Goal: Consume media (video, audio)

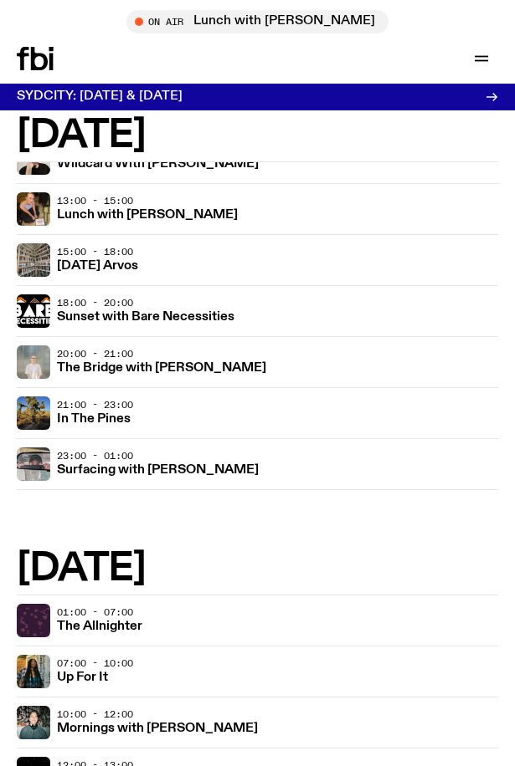
scroll to position [920, 0]
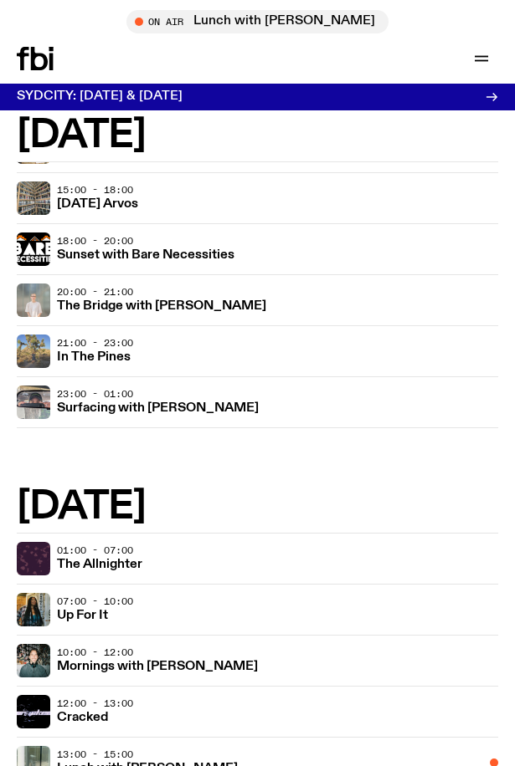
click at [38, 349] on img at bounding box center [33, 351] width 33 height 33
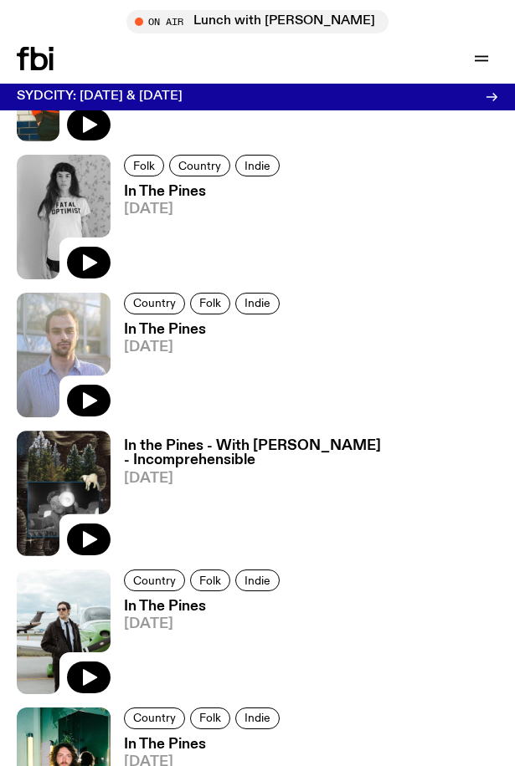
scroll to position [1255, 0]
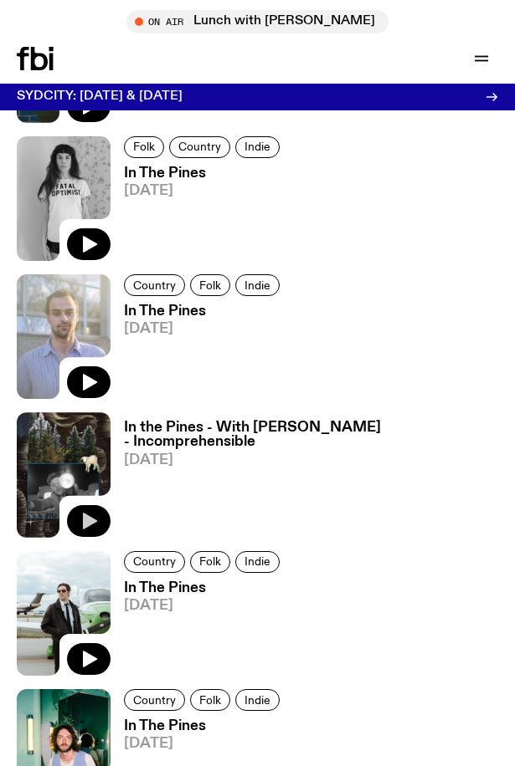
click at [79, 515] on icon "button" at bounding box center [89, 521] width 20 height 20
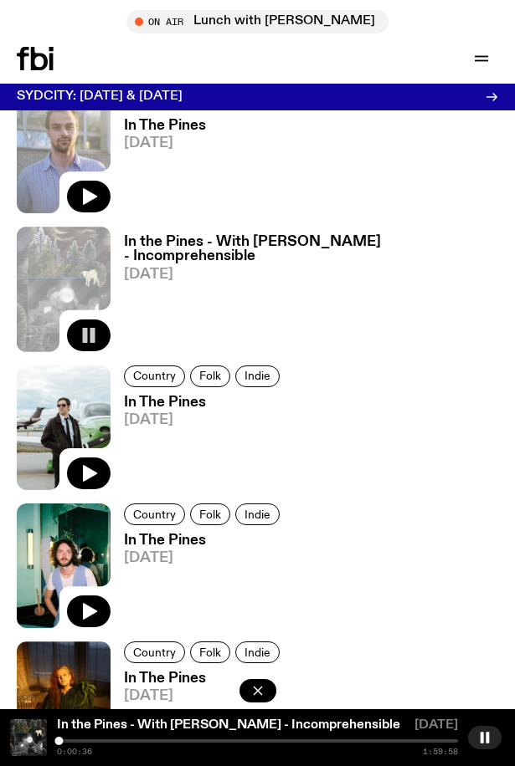
scroll to position [1422, 0]
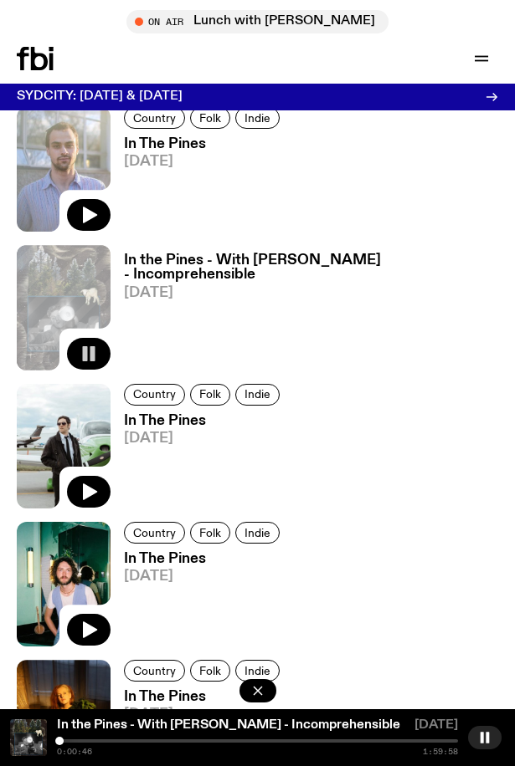
click at [85, 738] on div "In the Pines - With [PERSON_NAME] - Incomprehensible [DATE] 0:00:46 1:59:58" at bounding box center [257, 738] width 515 height 57
click at [70, 740] on div at bounding box center [257, 741] width 401 height 3
click at [83, 740] on div at bounding box center [257, 741] width 401 height 3
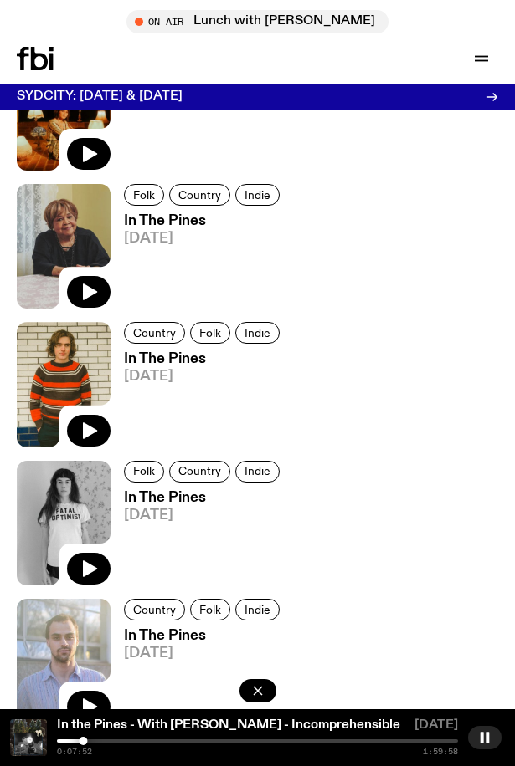
scroll to position [753, 0]
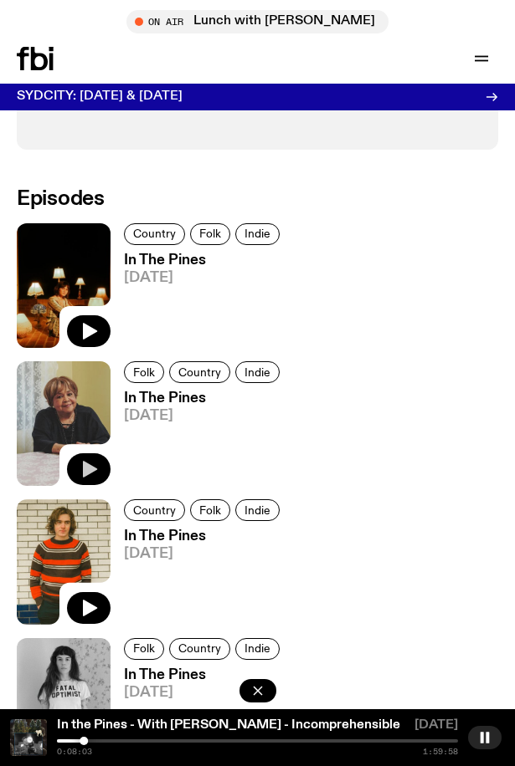
click at [93, 469] on icon "button" at bounding box center [90, 470] width 14 height 17
